Goal: Find contact information: Find contact information

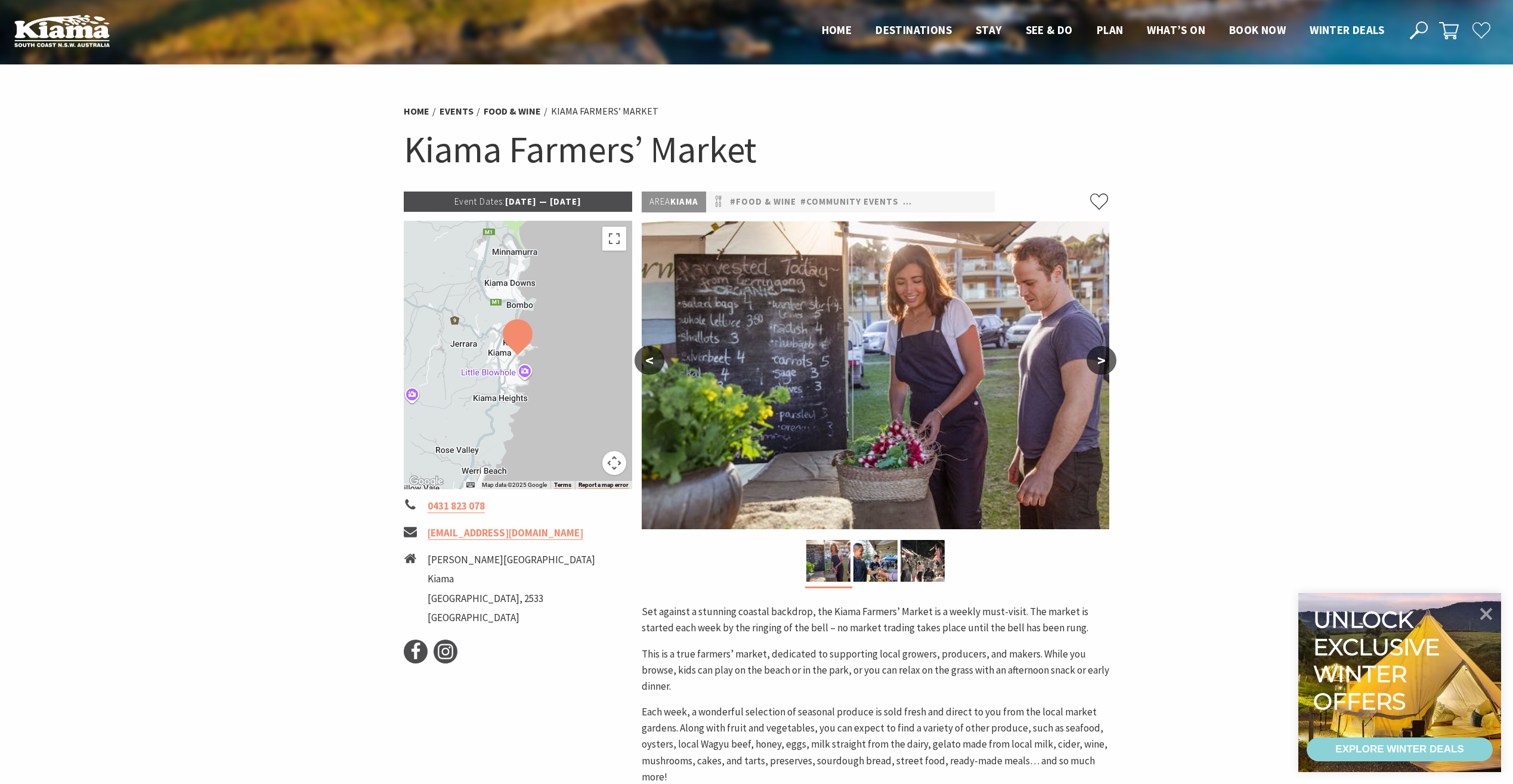
click at [565, 272] on div at bounding box center [518, 354] width 229 height 268
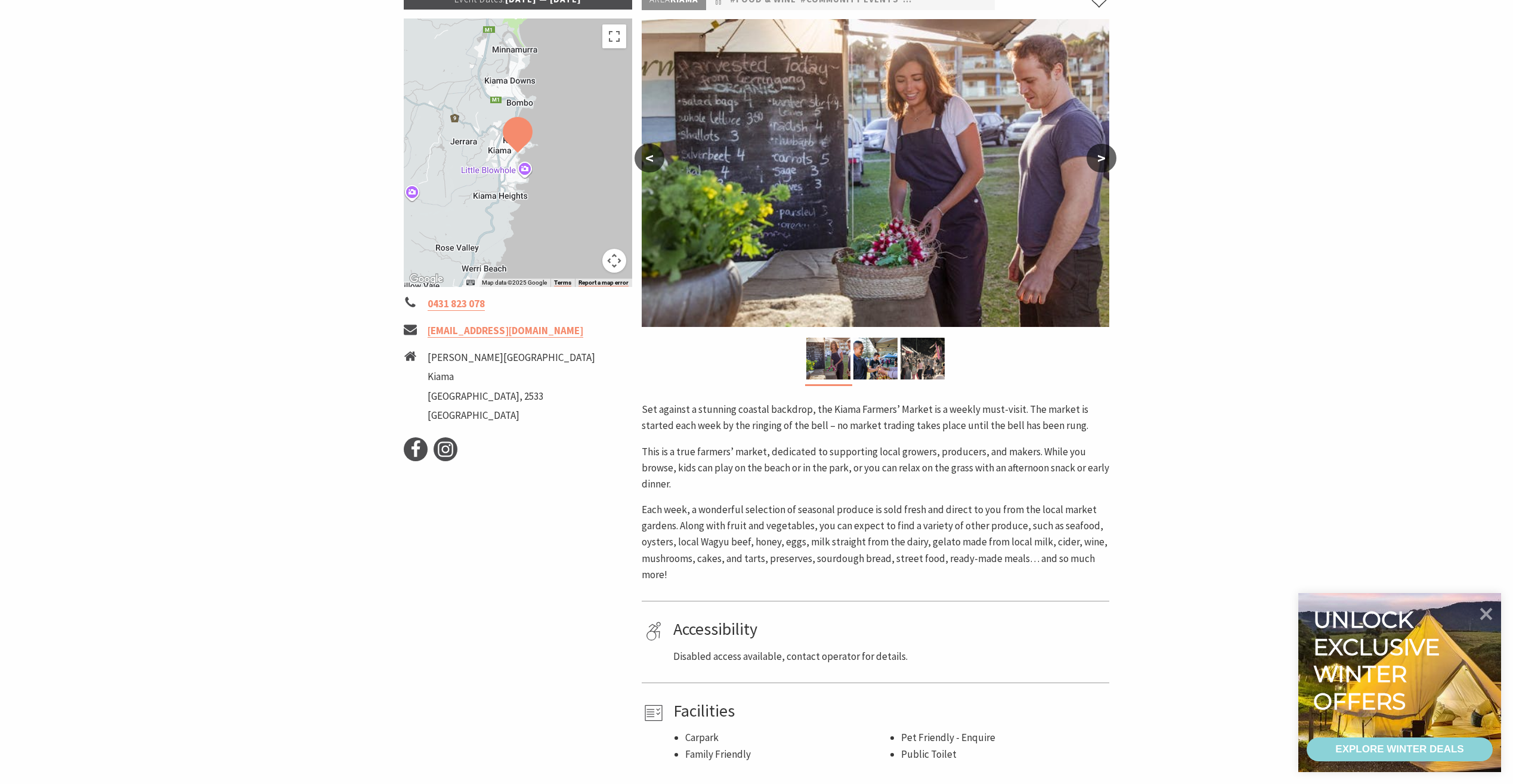
scroll to position [206, 0]
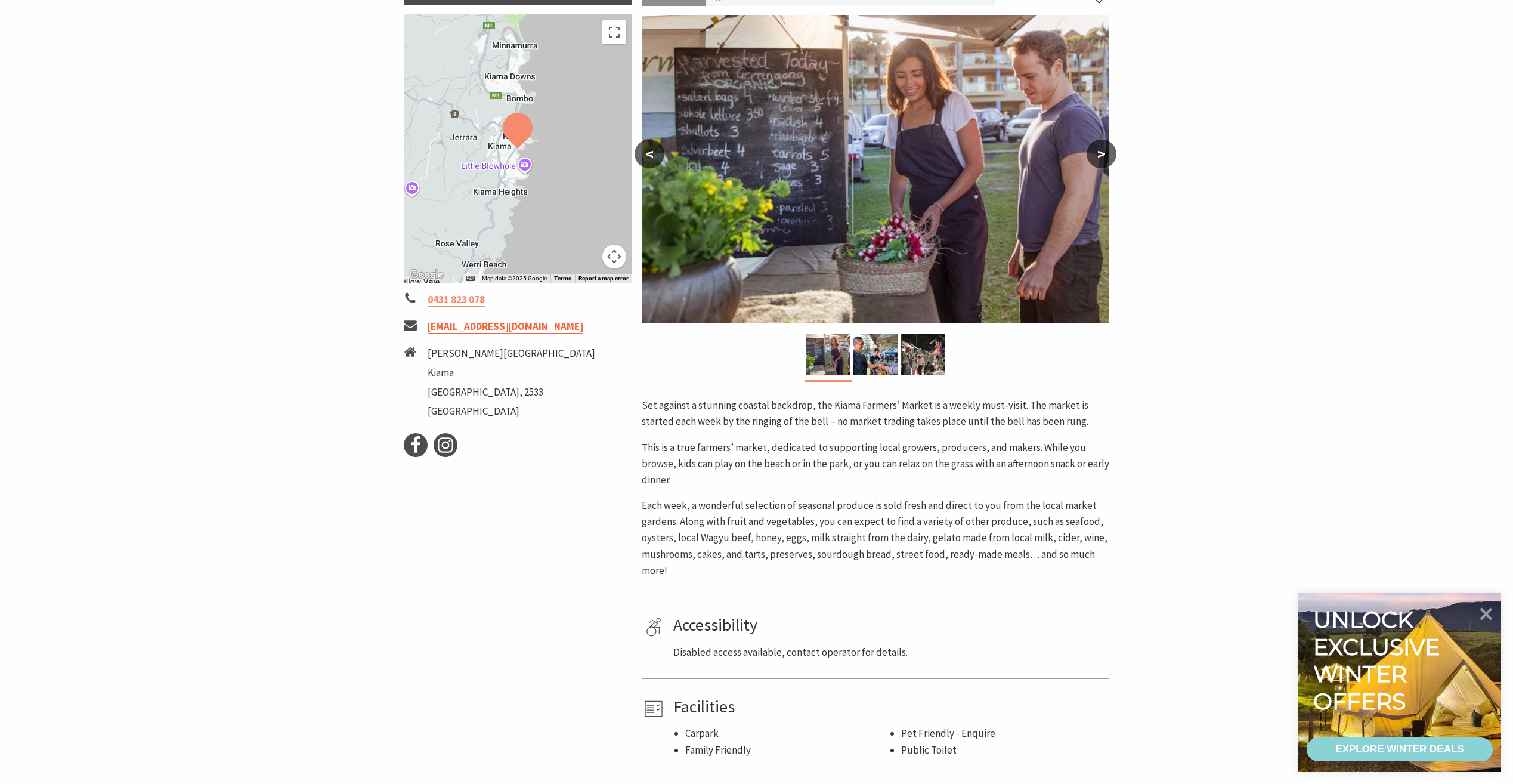
click at [538, 326] on link "[EMAIL_ADDRESS][DOMAIN_NAME]" at bounding box center [505, 326] width 156 height 14
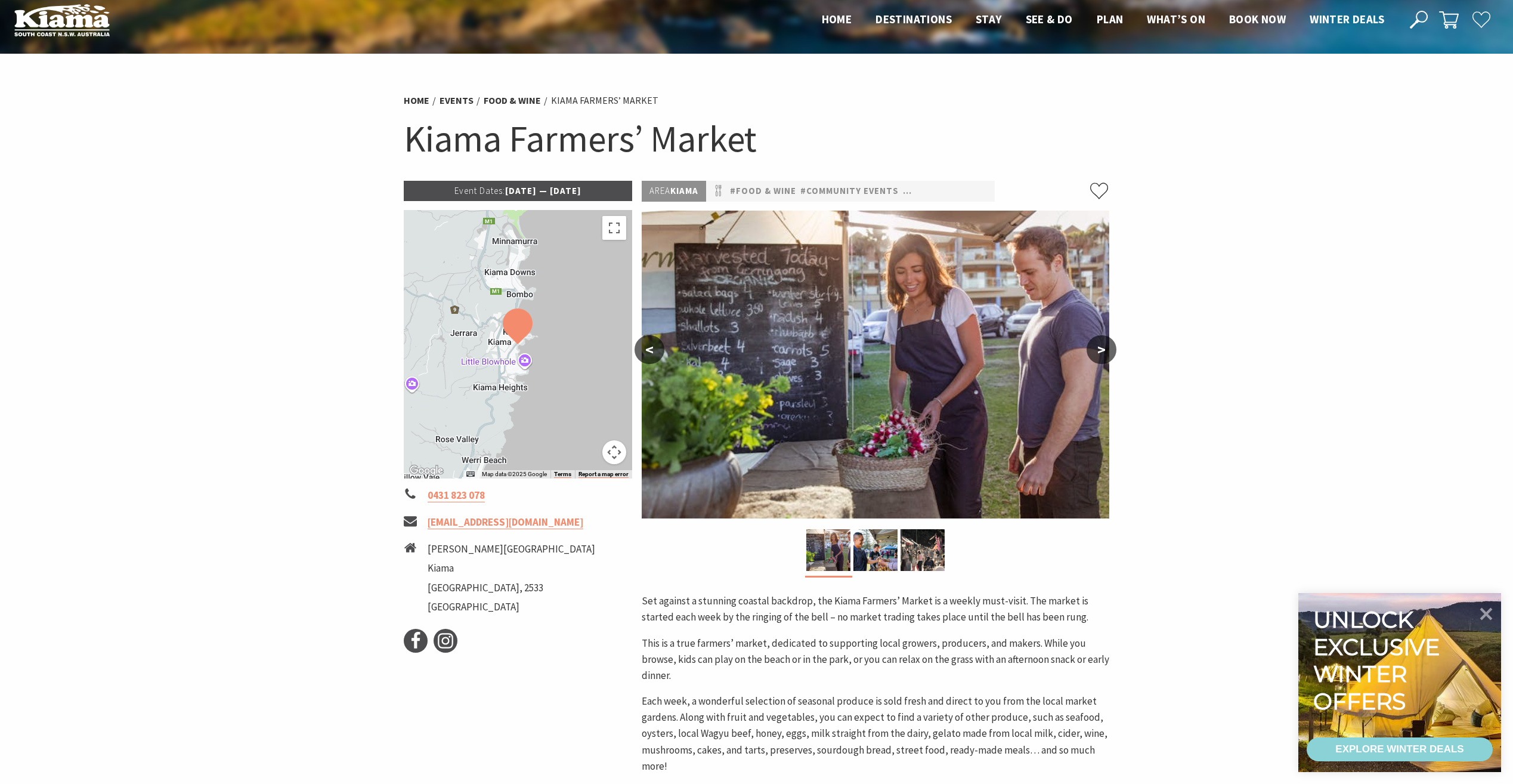
scroll to position [9, 0]
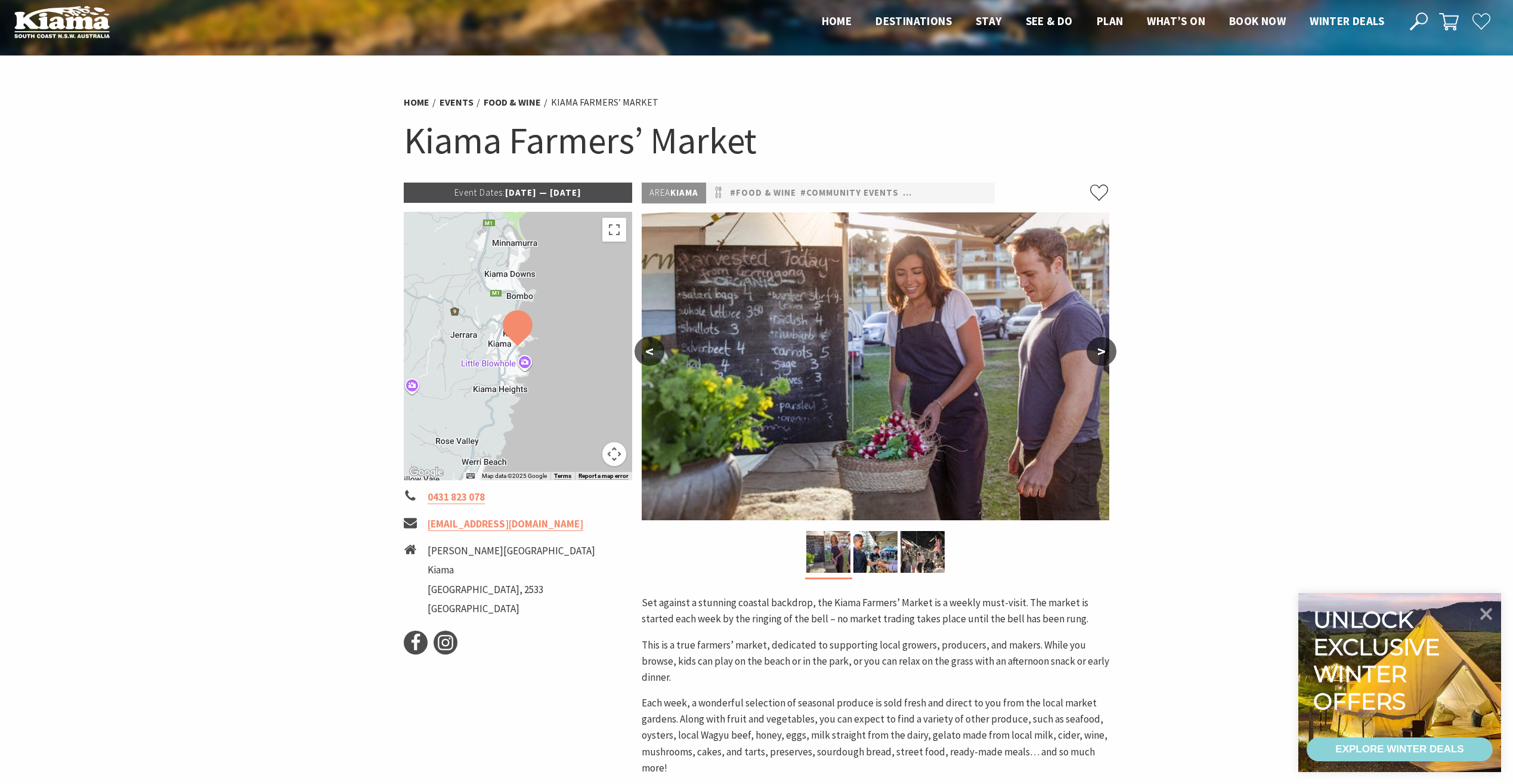
click at [591, 323] on div at bounding box center [518, 345] width 229 height 268
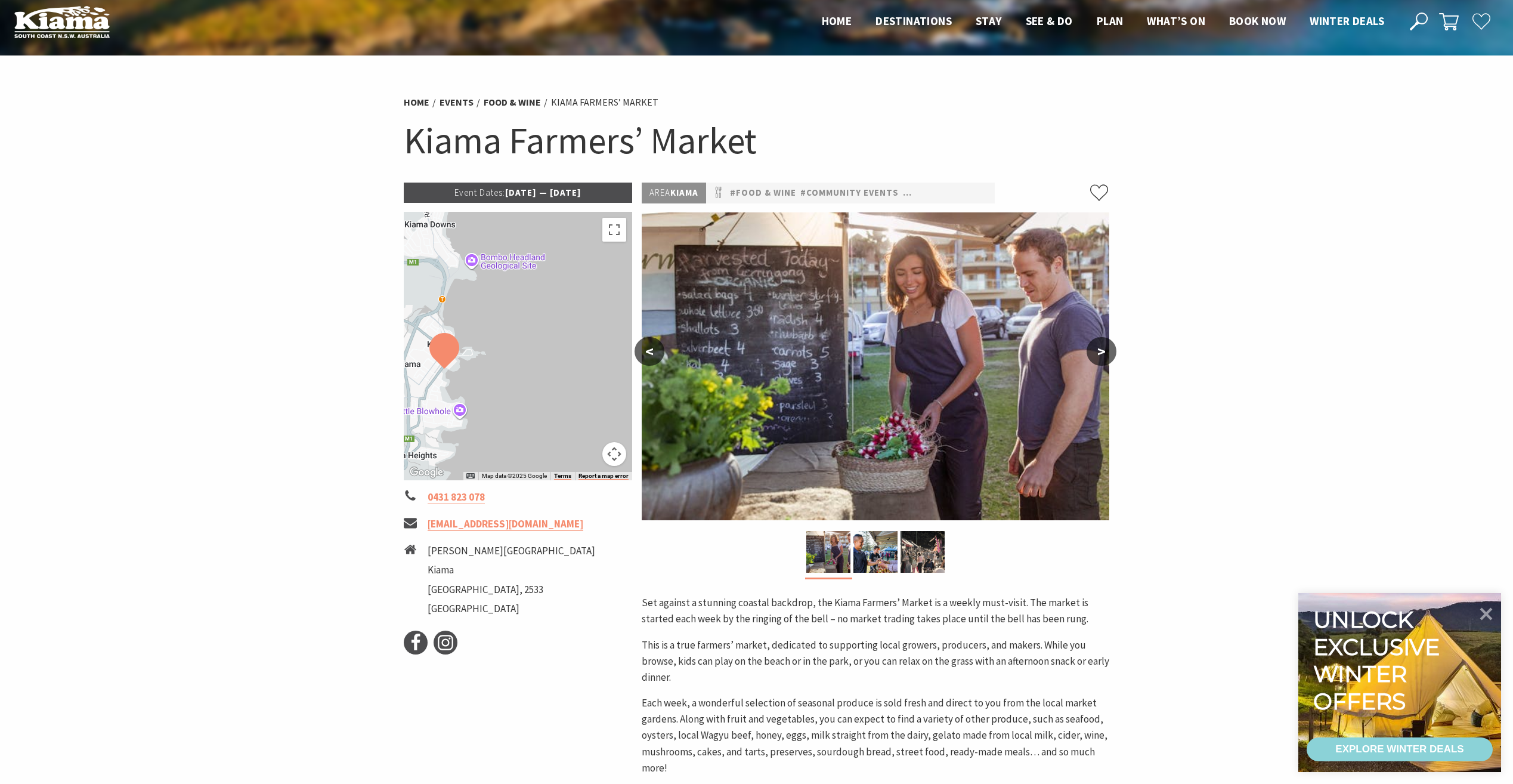
click at [607, 190] on p "Event Dates: [DATE] — [DATE]" at bounding box center [518, 192] width 229 height 20
click at [1102, 350] on button ">" at bounding box center [1102, 351] width 30 height 28
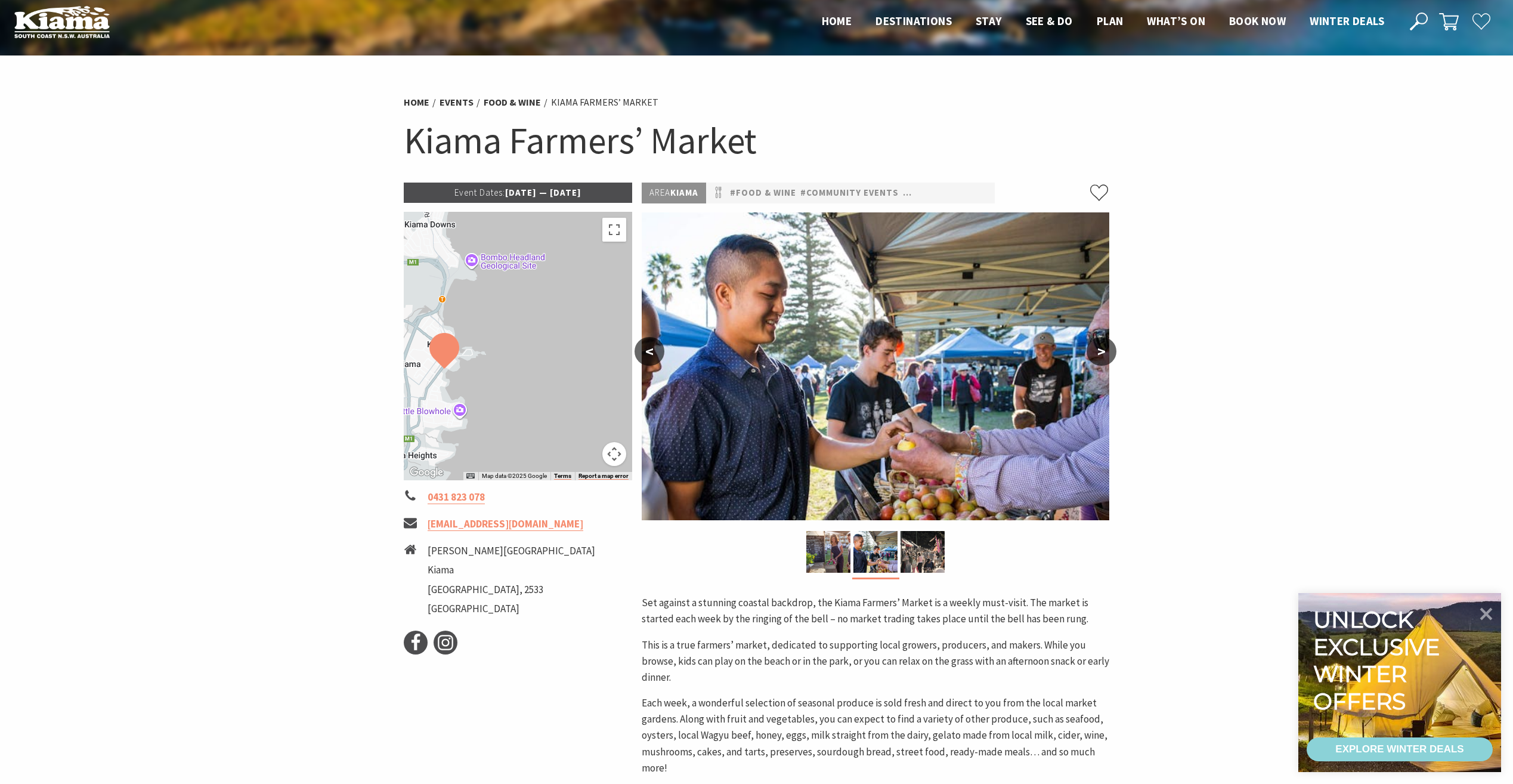
click at [1102, 350] on button ">" at bounding box center [1102, 351] width 30 height 28
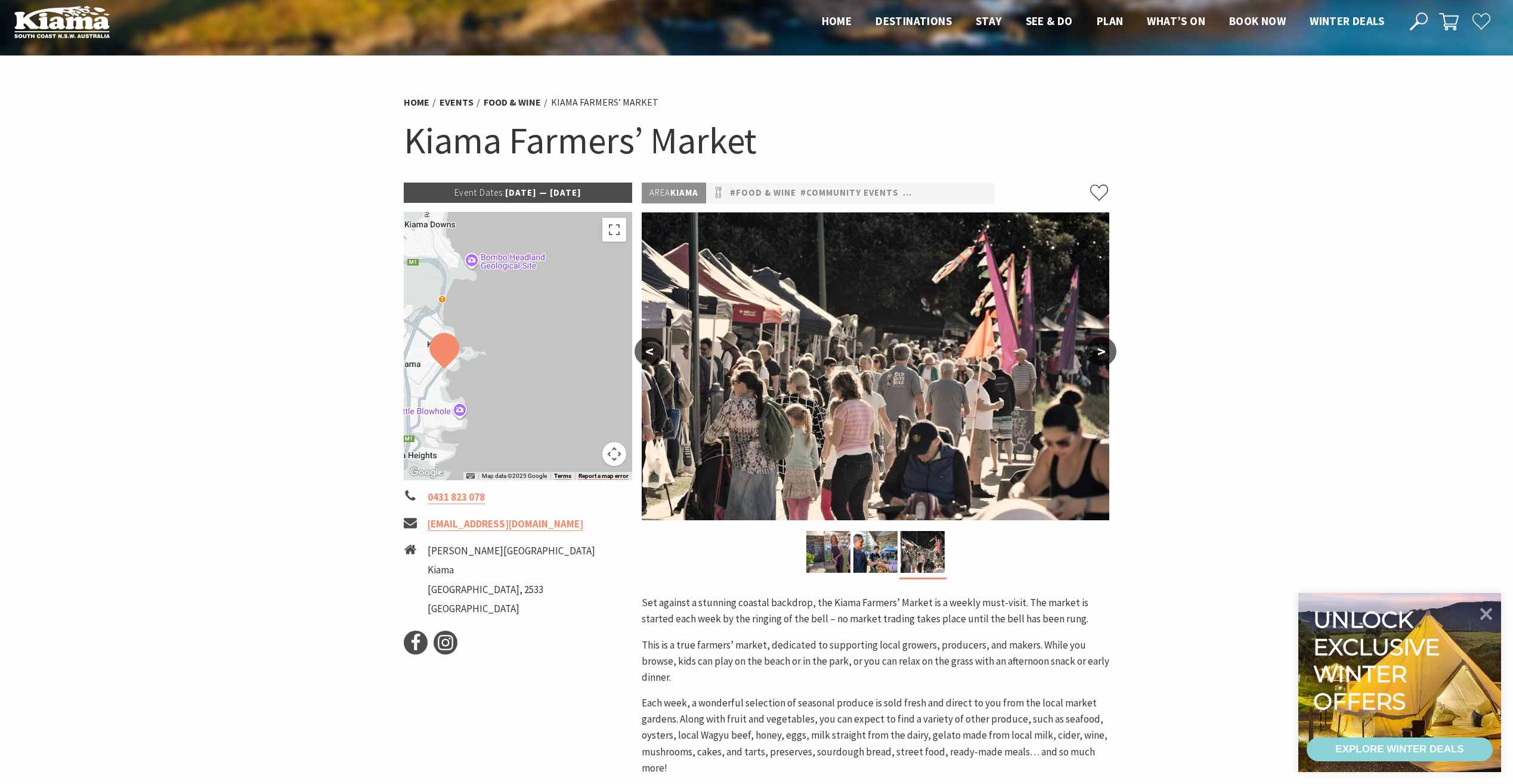
click at [1102, 350] on button ">" at bounding box center [1102, 351] width 30 height 28
